Goal: Obtain resource: Download file/media

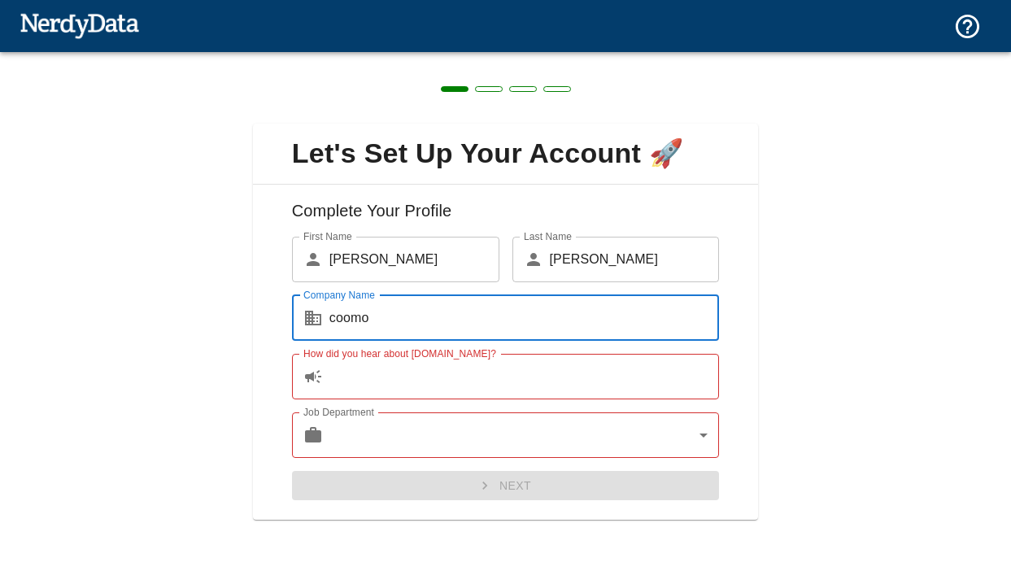
type input "coomo"
click at [537, 386] on input "How did you hear about [DOMAIN_NAME]?" at bounding box center [524, 377] width 390 height 46
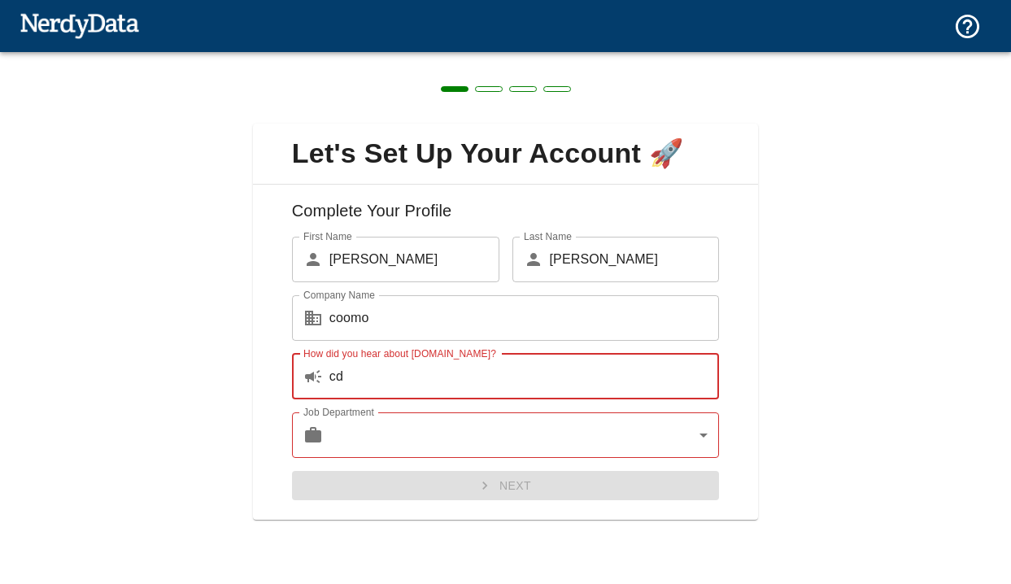
type input "cd"
click at [528, 57] on body "Technologies Domains Pricing Products Create a Report Create a list of websites…" at bounding box center [505, 28] width 1011 height 57
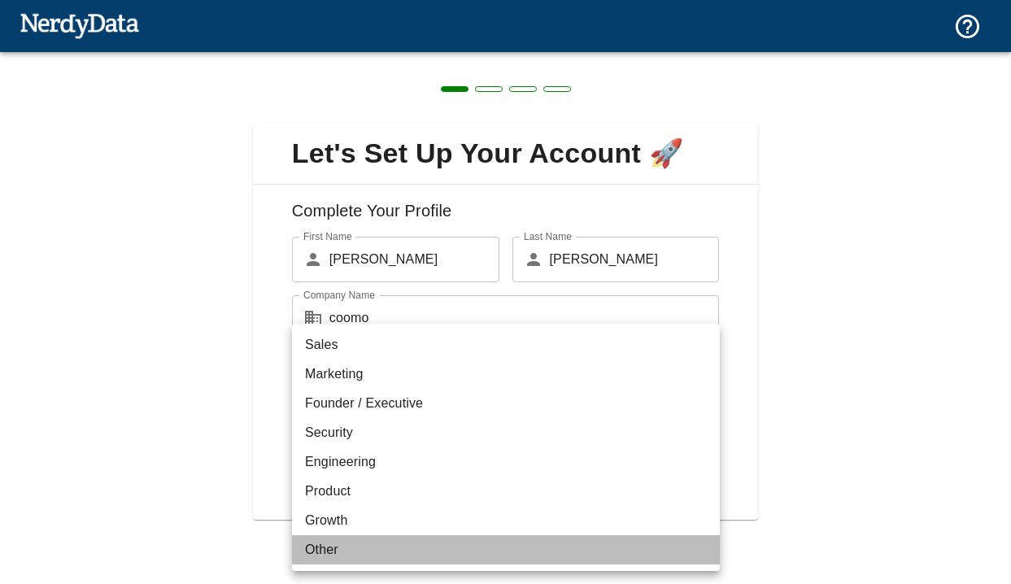
click at [528, 542] on li "Other" at bounding box center [506, 549] width 428 height 29
type input "other"
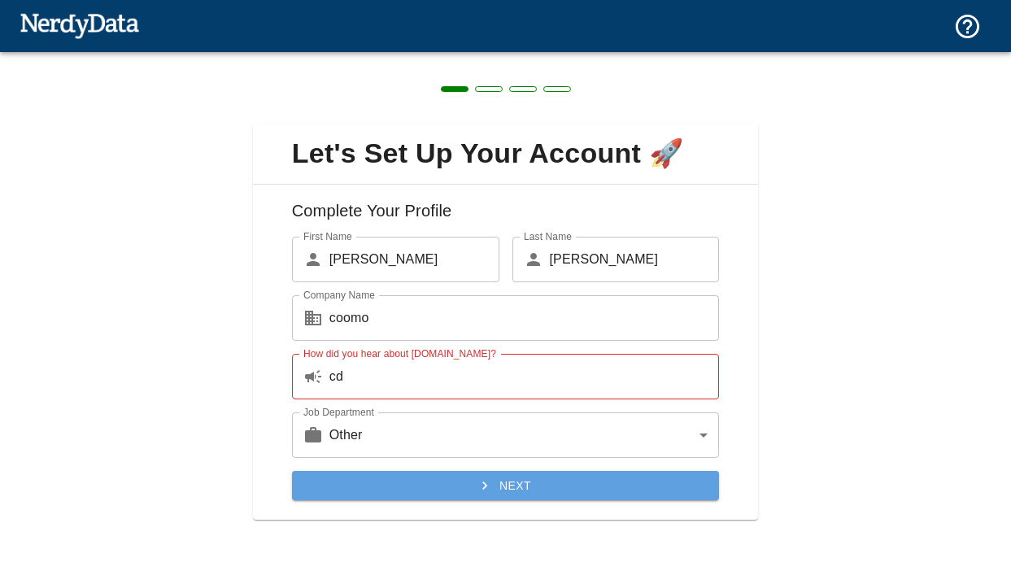
click at [538, 489] on button "Next" at bounding box center [506, 486] width 428 height 30
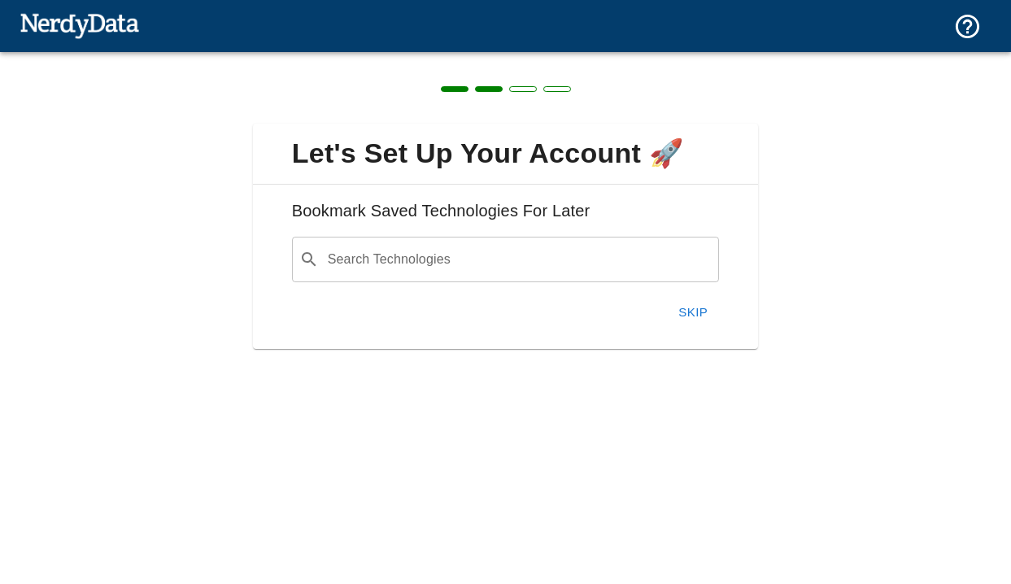
click at [682, 299] on button "Skip" at bounding box center [693, 312] width 52 height 34
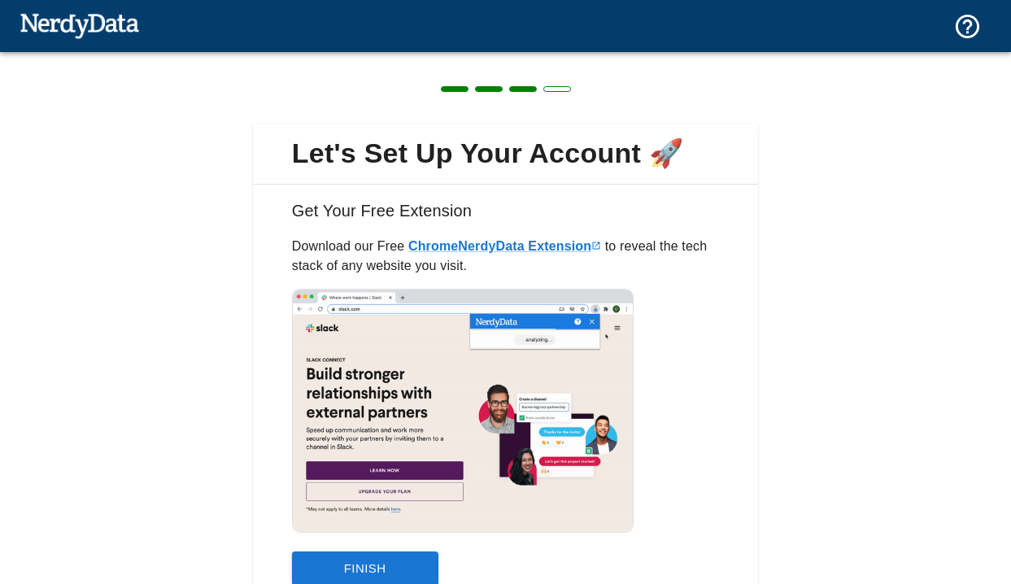
scroll to position [72, 0]
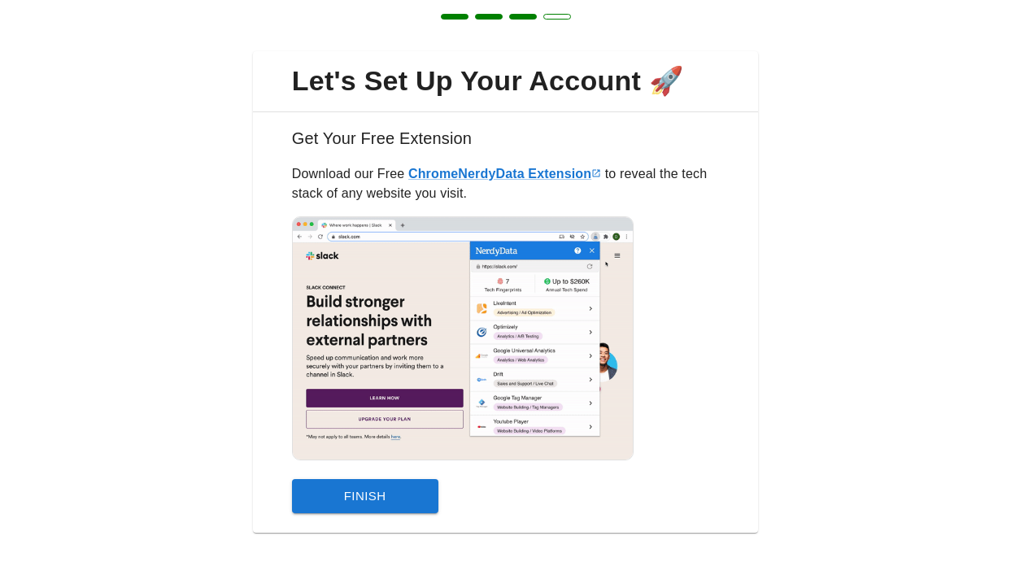
click at [409, 489] on button "Finish" at bounding box center [365, 496] width 146 height 34
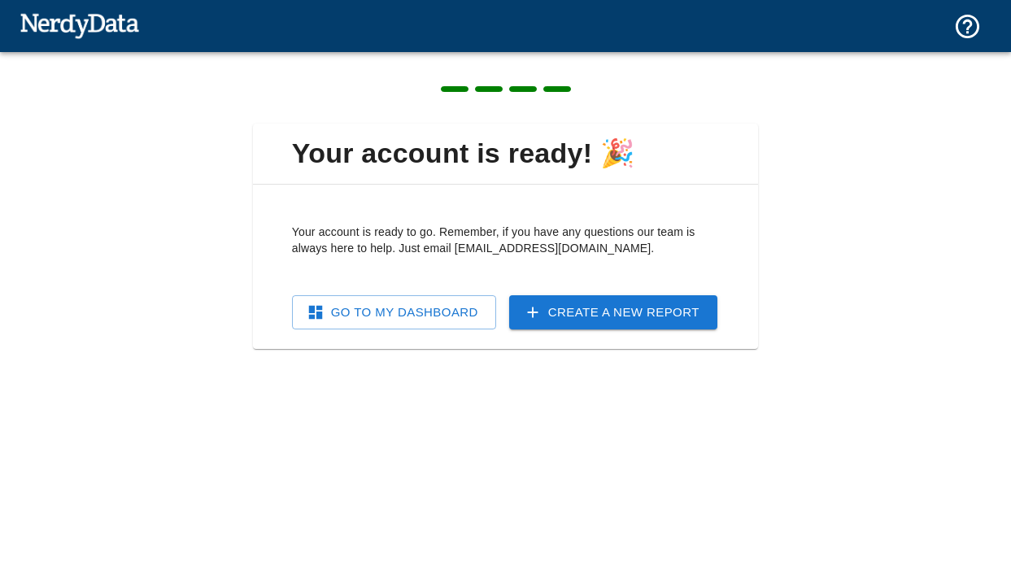
scroll to position [0, 0]
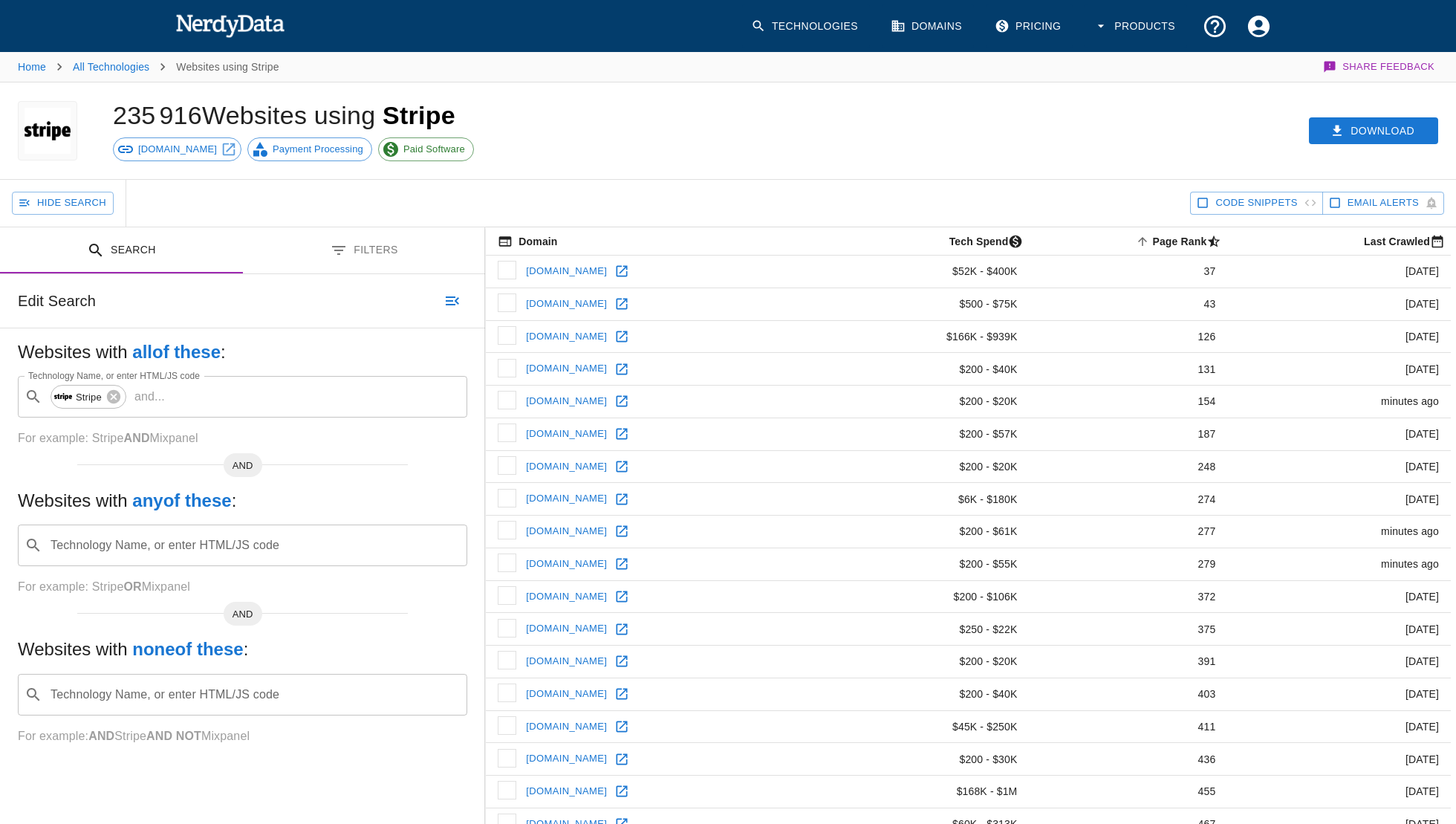
scroll to position [0, 1]
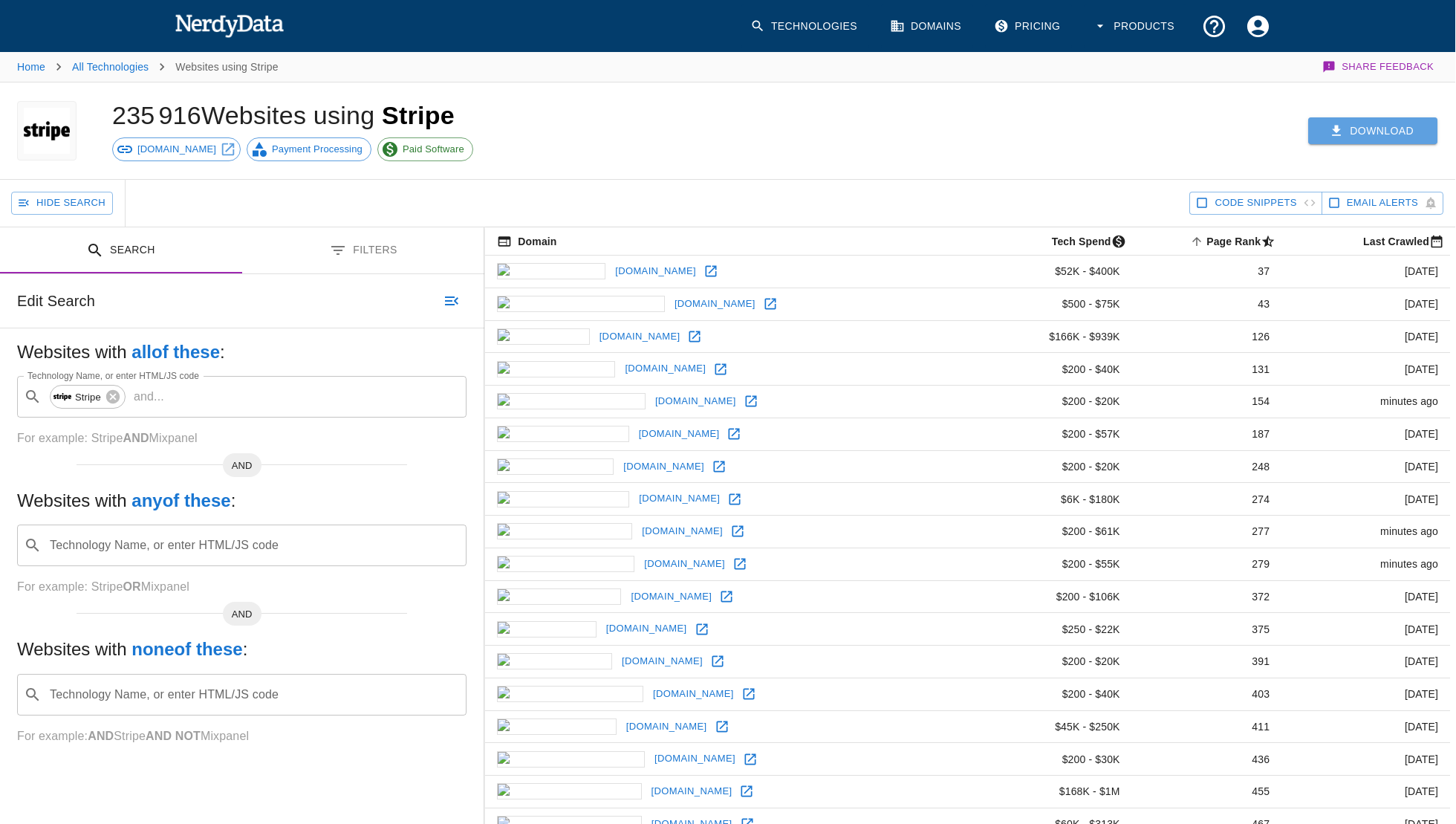
click at [1390, 124] on button "Download" at bounding box center [1373, 132] width 130 height 27
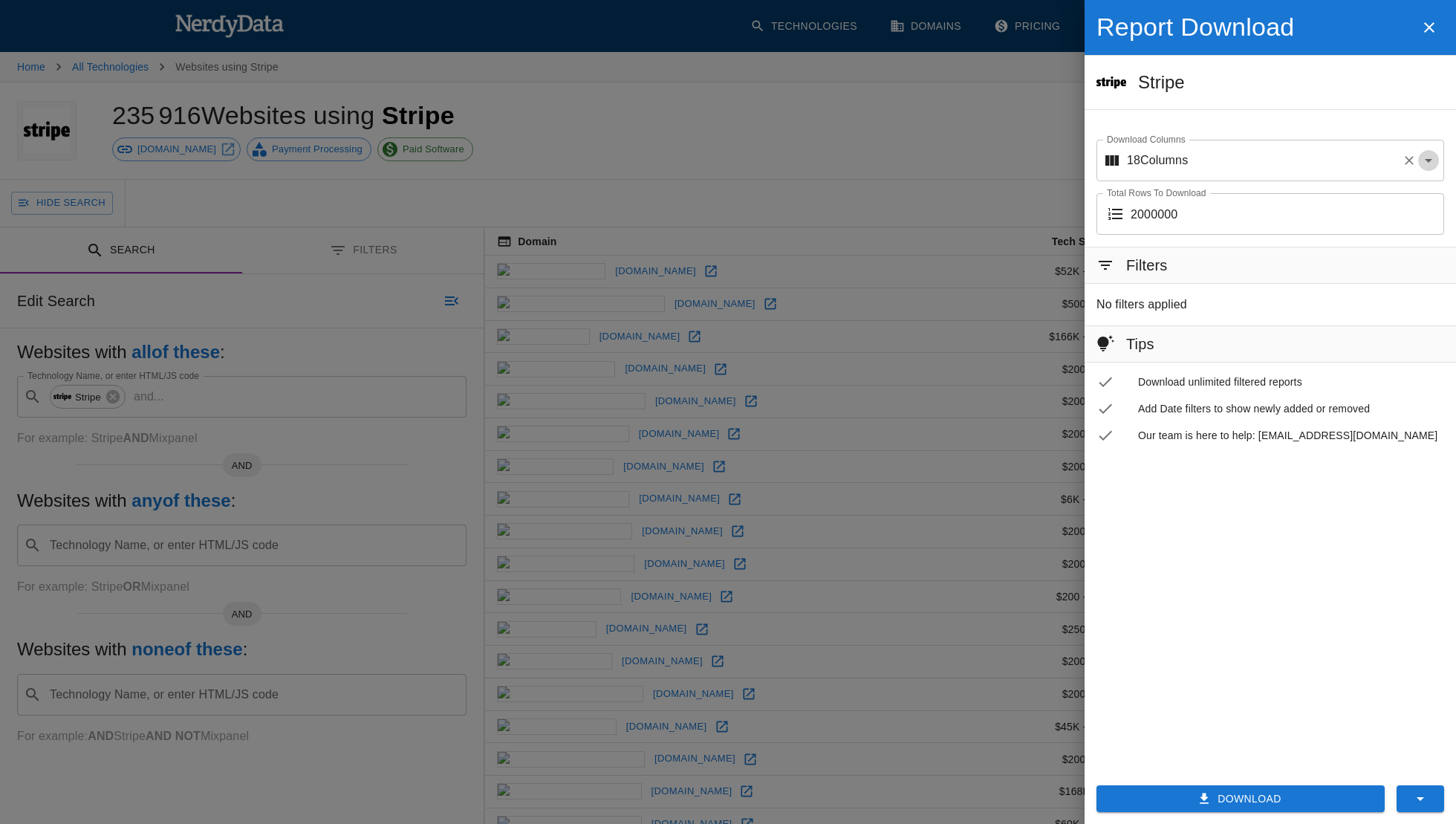
click at [1425, 162] on icon "Open" at bounding box center [1429, 161] width 18 height 18
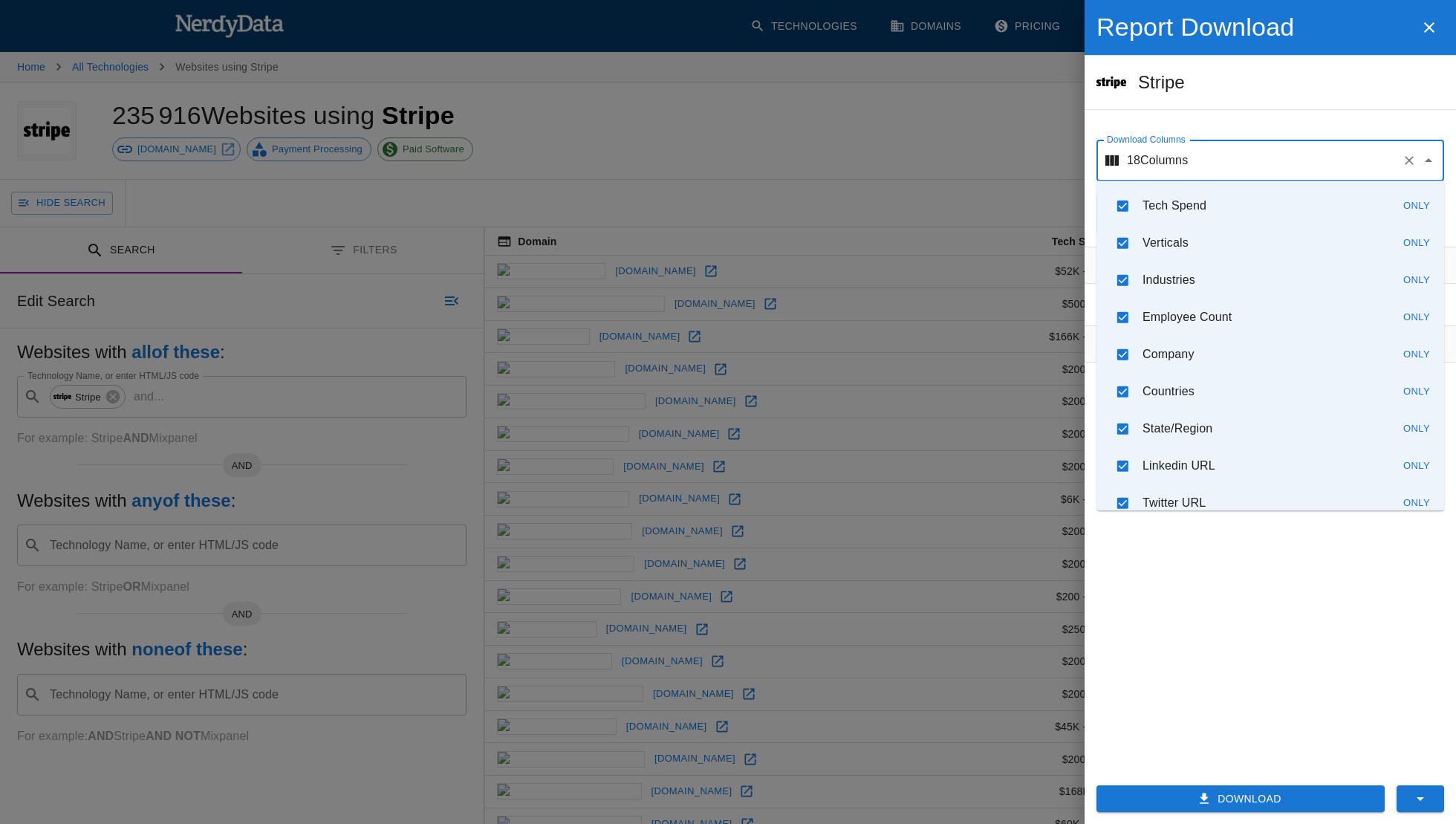
scroll to position [351, 0]
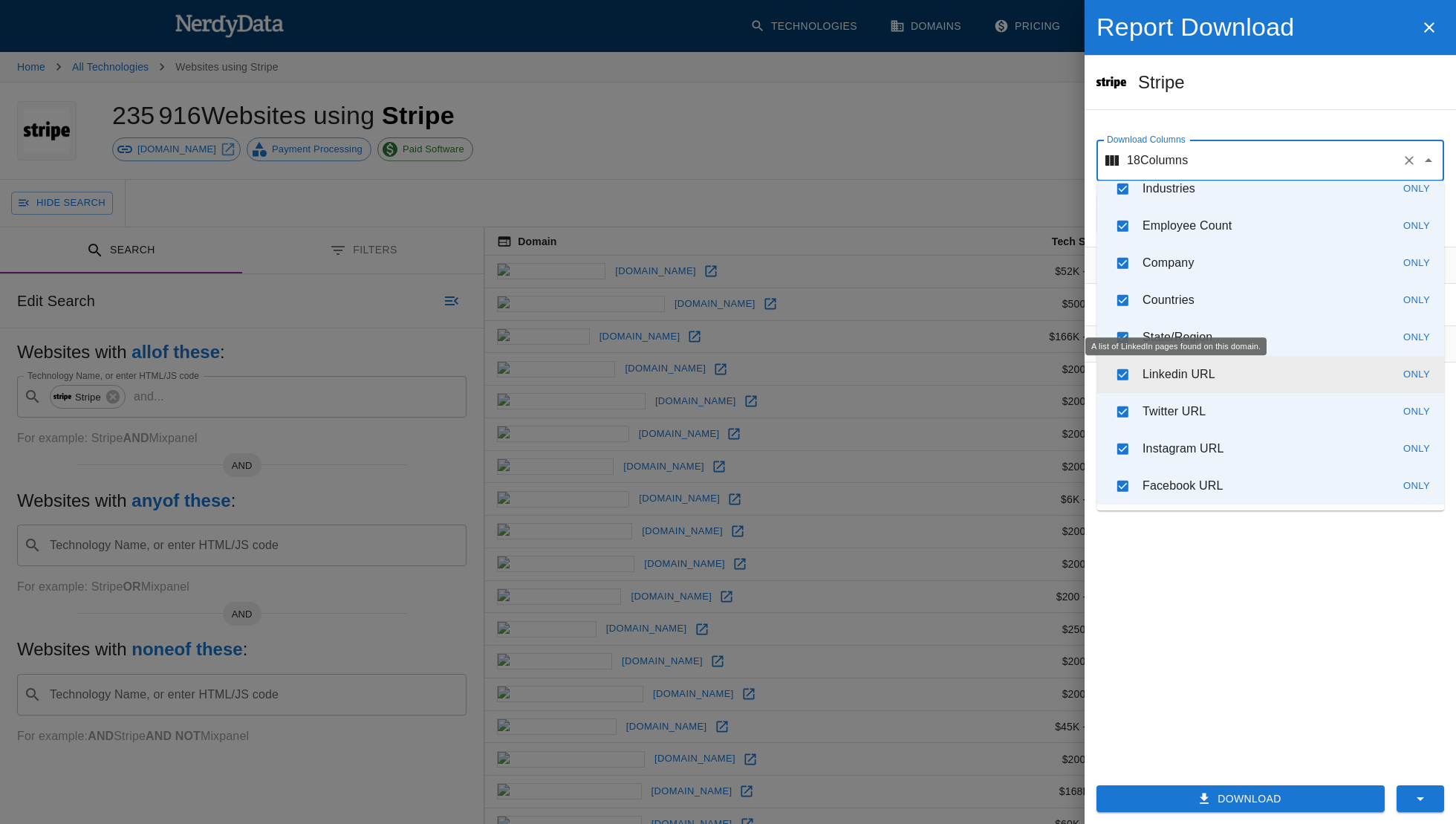
click at [1207, 372] on p "Linkedin URL" at bounding box center [1179, 375] width 73 height 18
checkbox input "false"
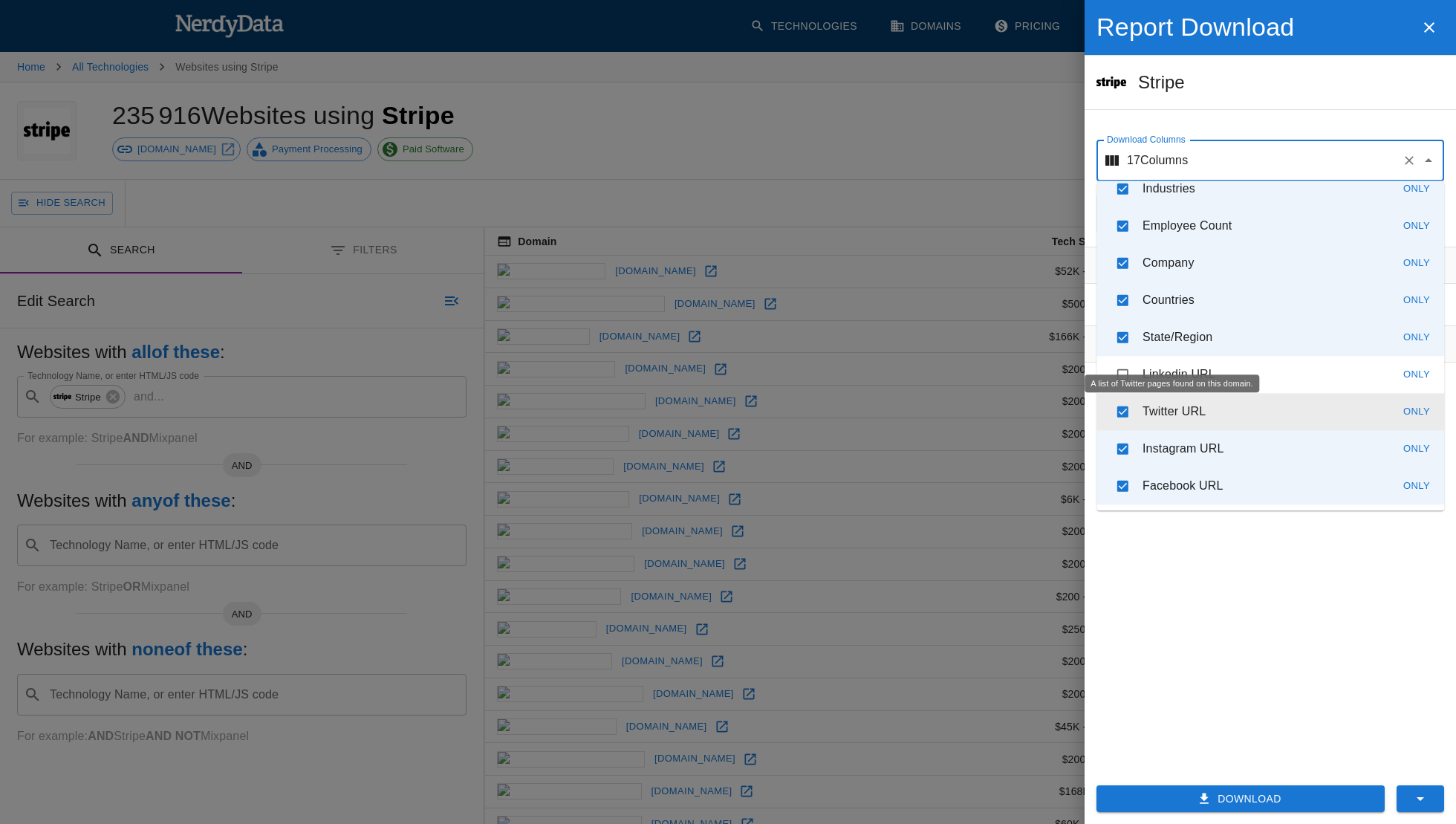
click at [1199, 412] on p "Twitter URL" at bounding box center [1174, 412] width 63 height 18
checkbox input "false"
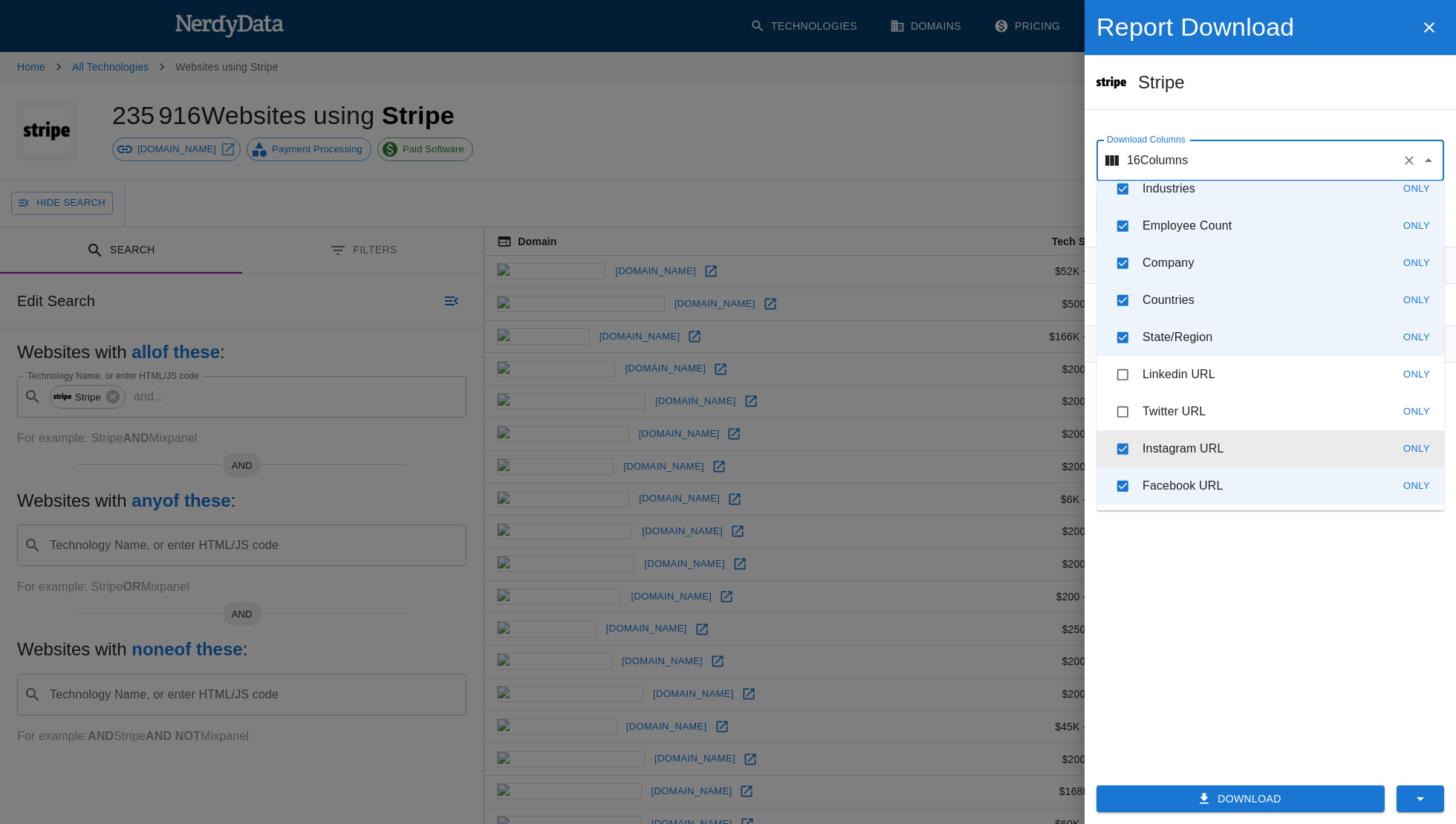
click at [1199, 460] on li "Instagram URL Only" at bounding box center [1271, 449] width 348 height 37
checkbox input "false"
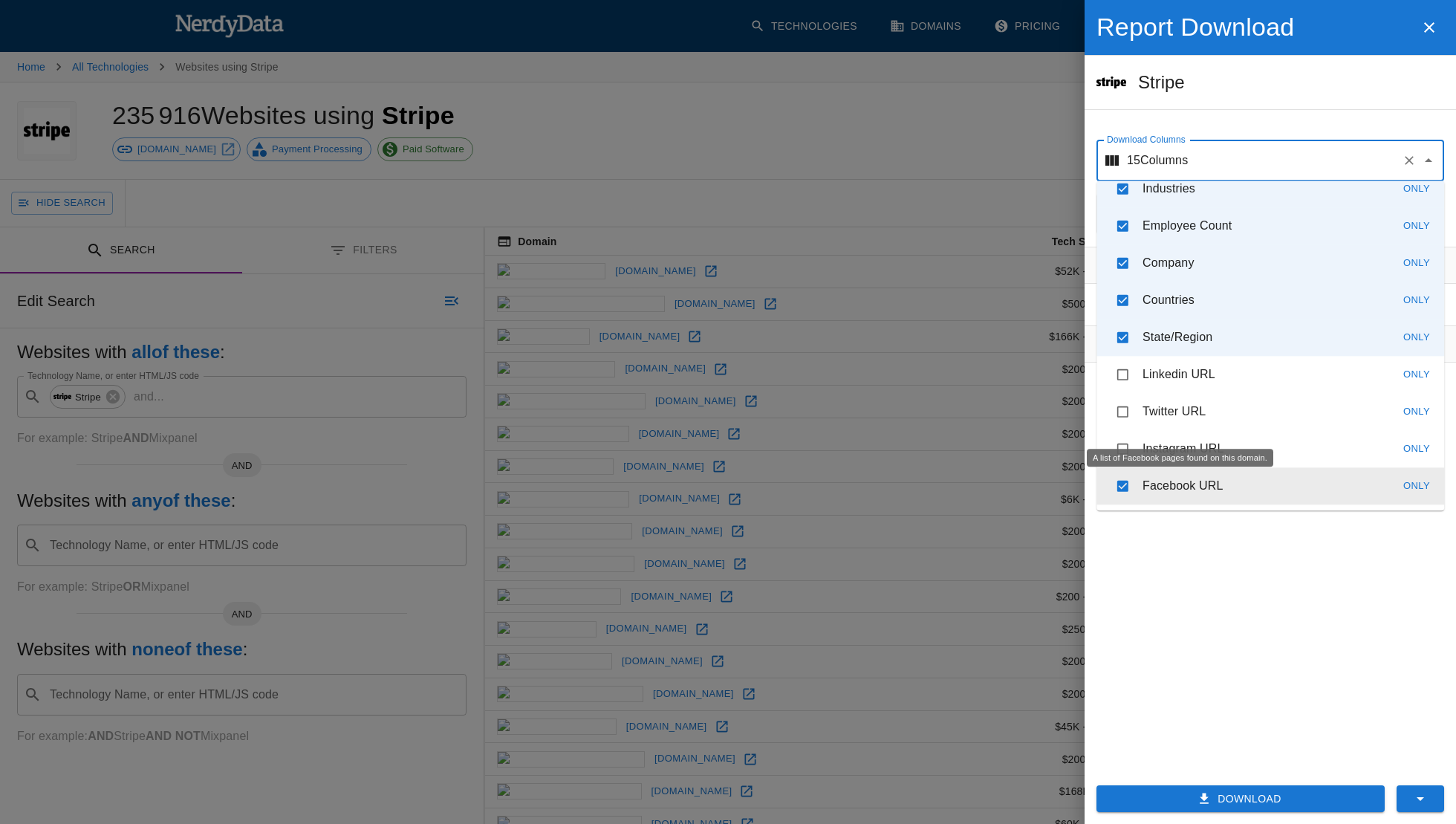
click at [1200, 486] on p "Facebook URL" at bounding box center [1183, 486] width 81 height 18
checkbox input "false"
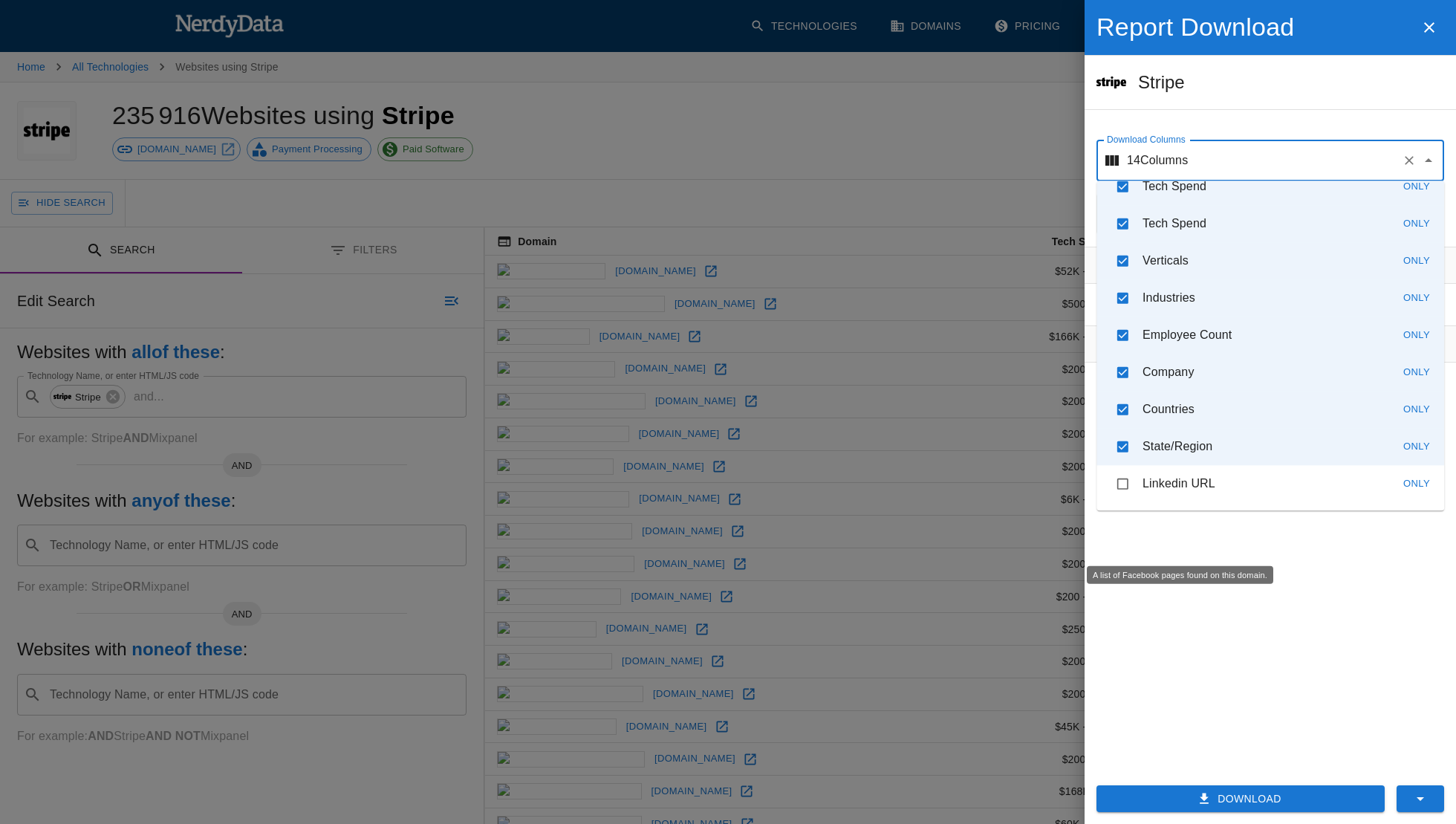
scroll to position [232, 0]
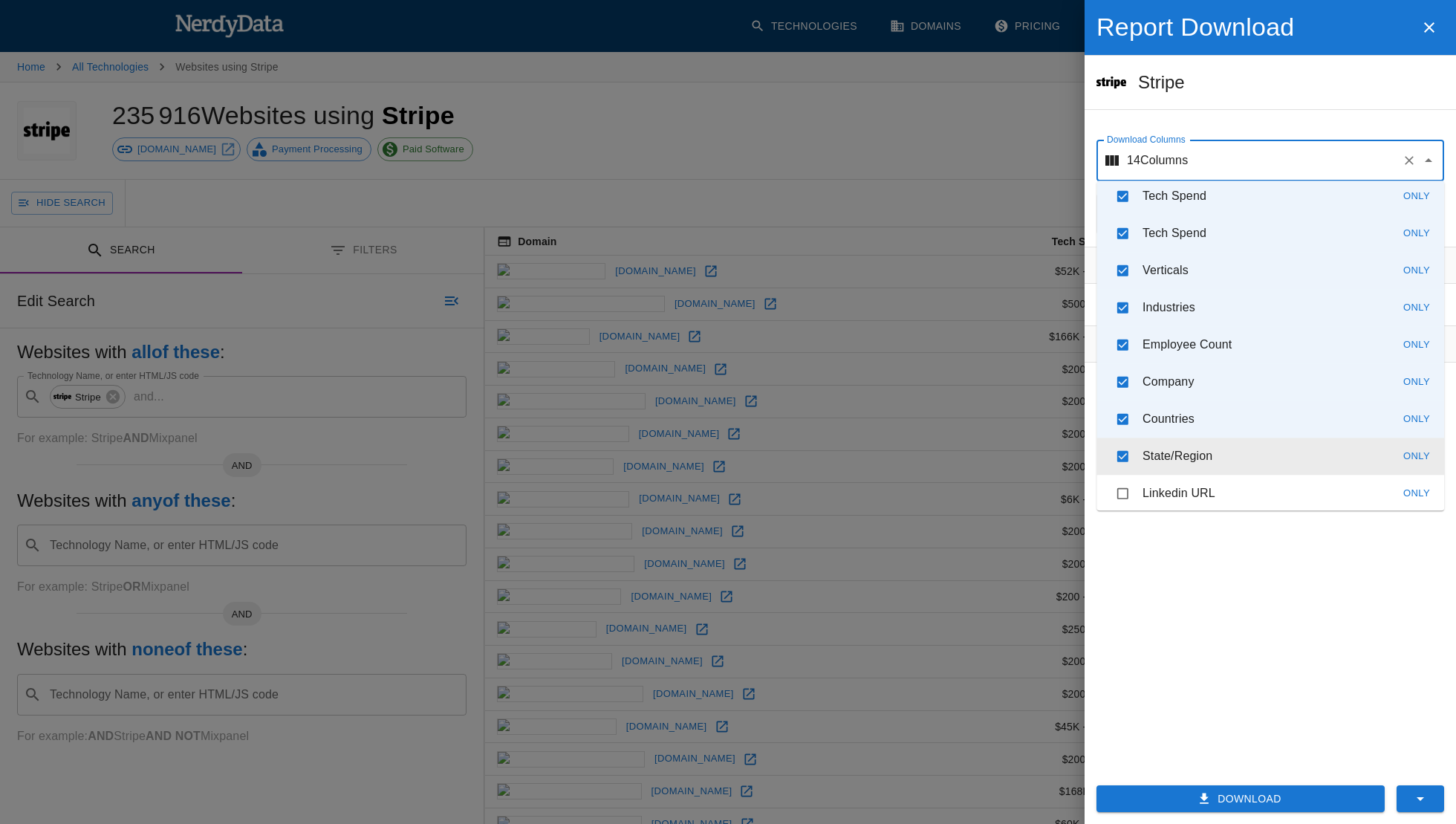
click at [1208, 466] on li "State/Region Only" at bounding box center [1271, 456] width 348 height 37
checkbox input "false"
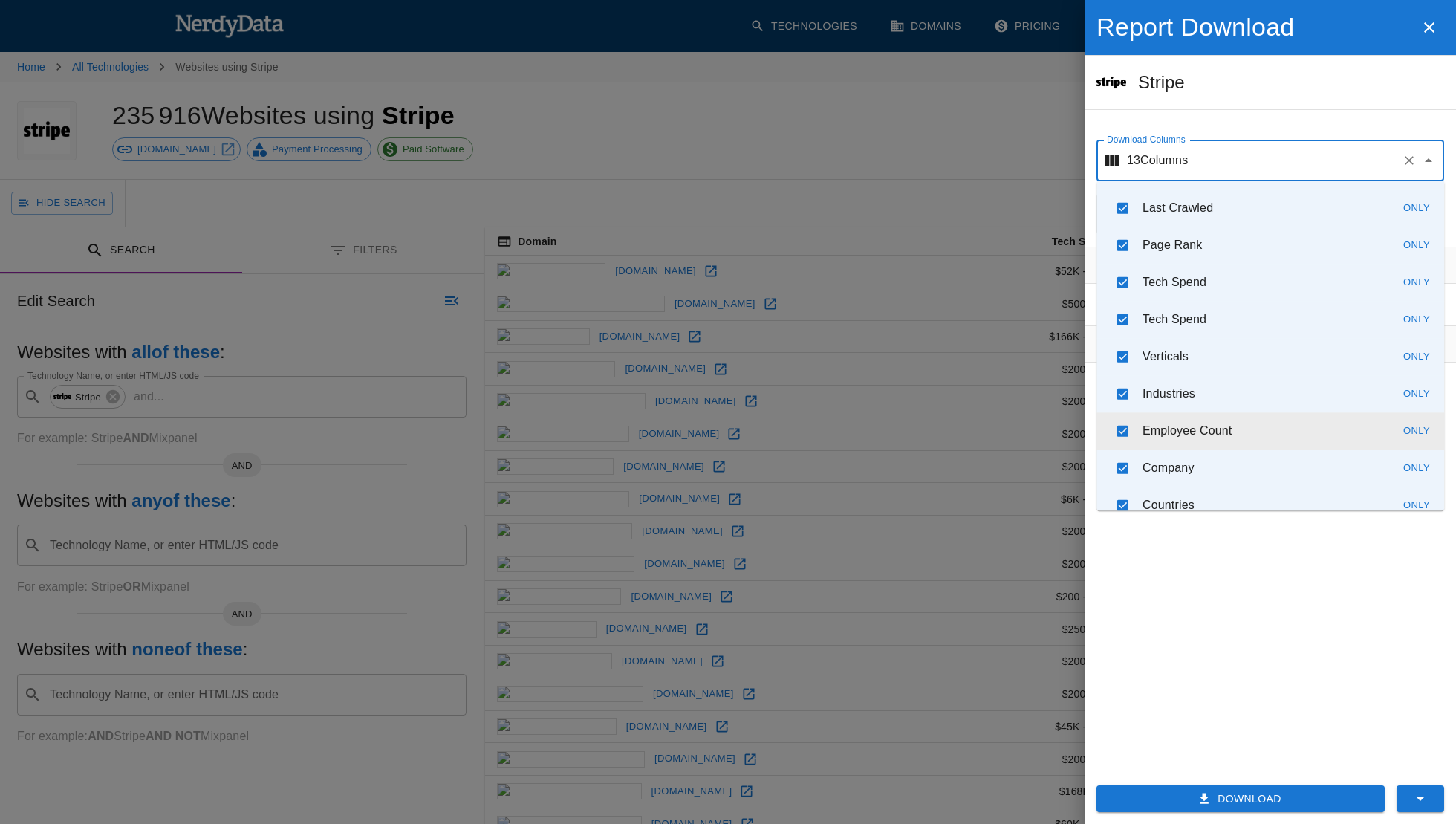
scroll to position [144, 0]
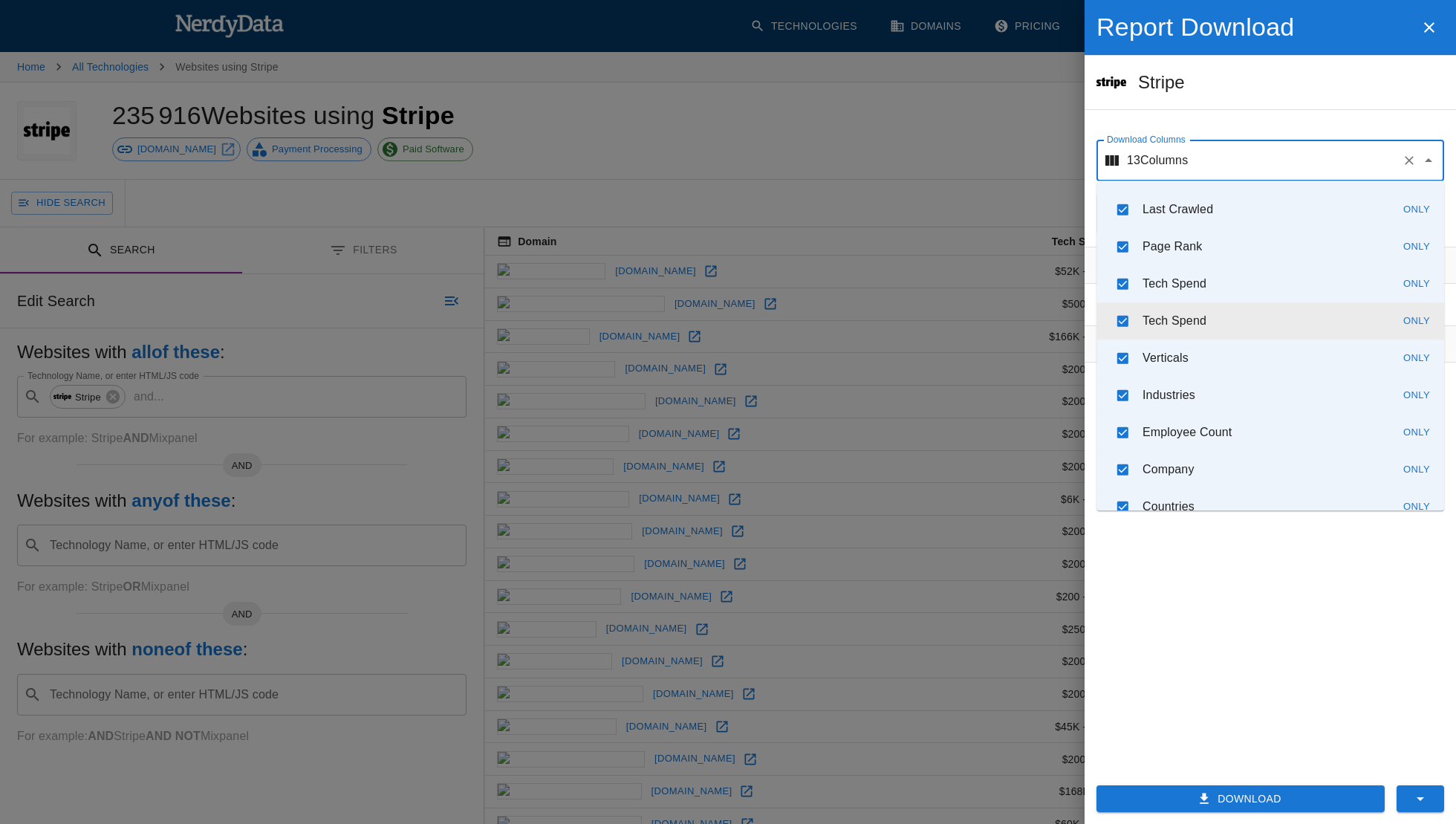
click at [1232, 792] on button "Download" at bounding box center [1241, 799] width 289 height 27
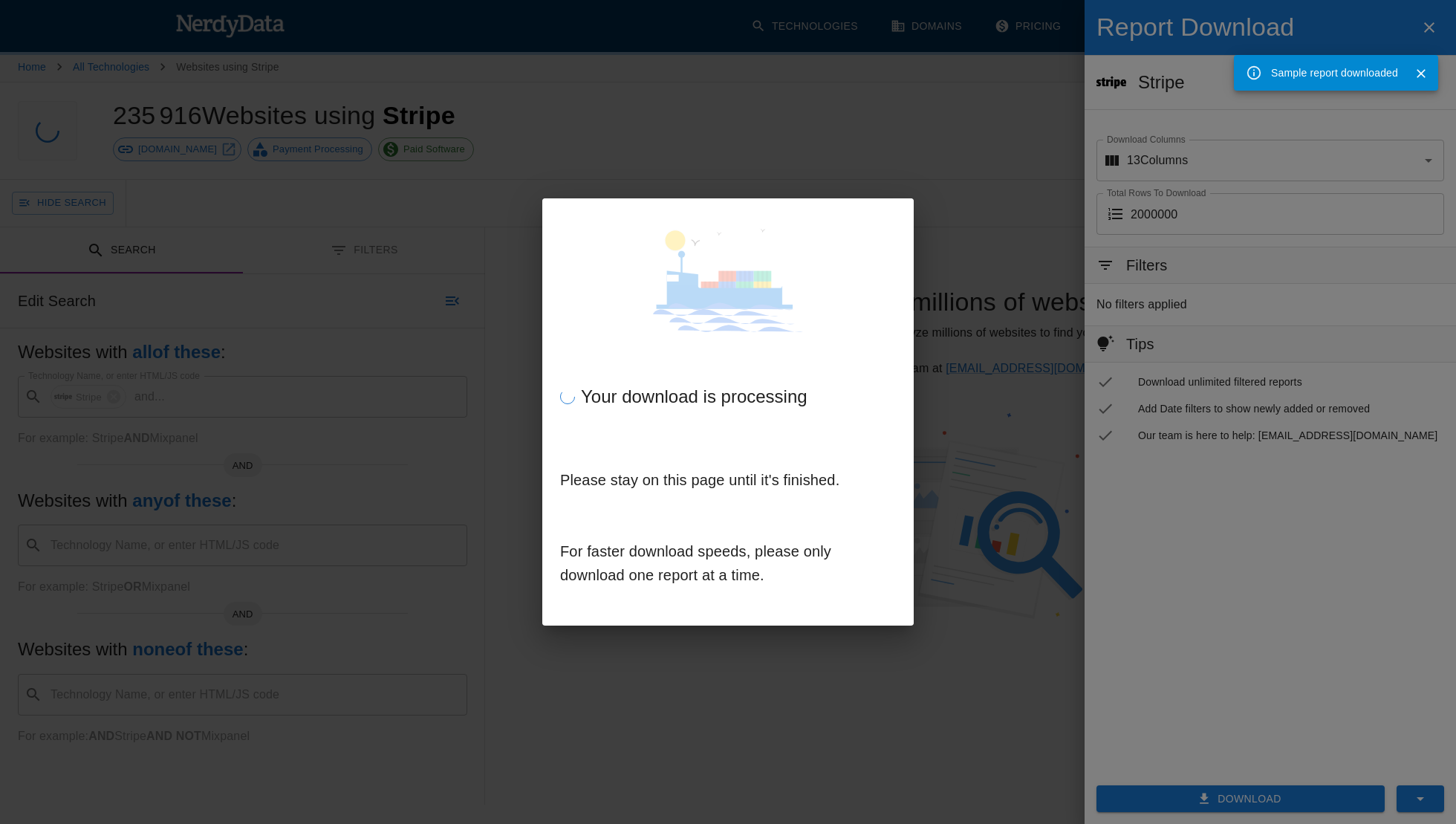
scroll to position [0, 0]
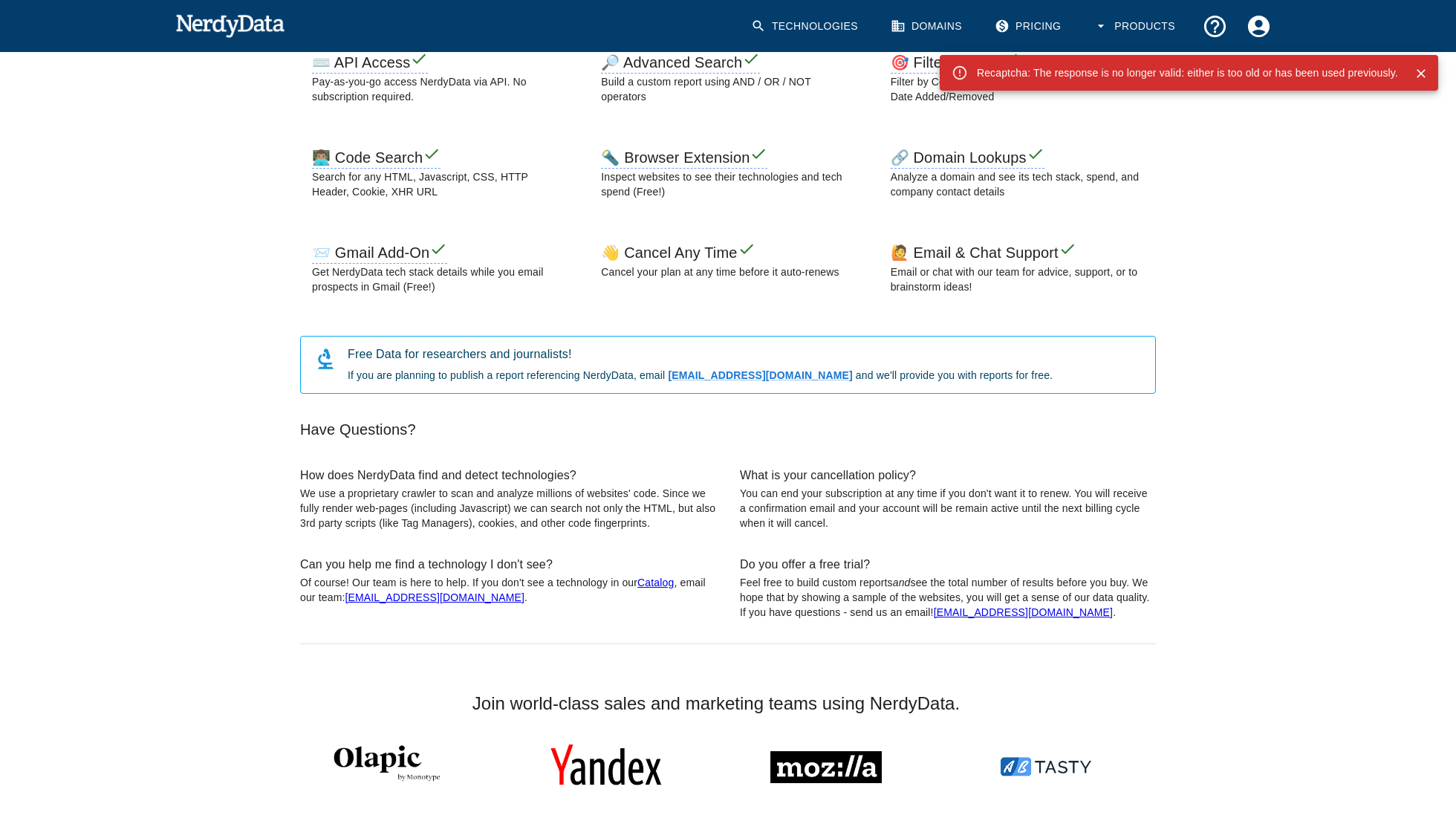
scroll to position [791, 0]
